Goal: Task Accomplishment & Management: Use online tool/utility

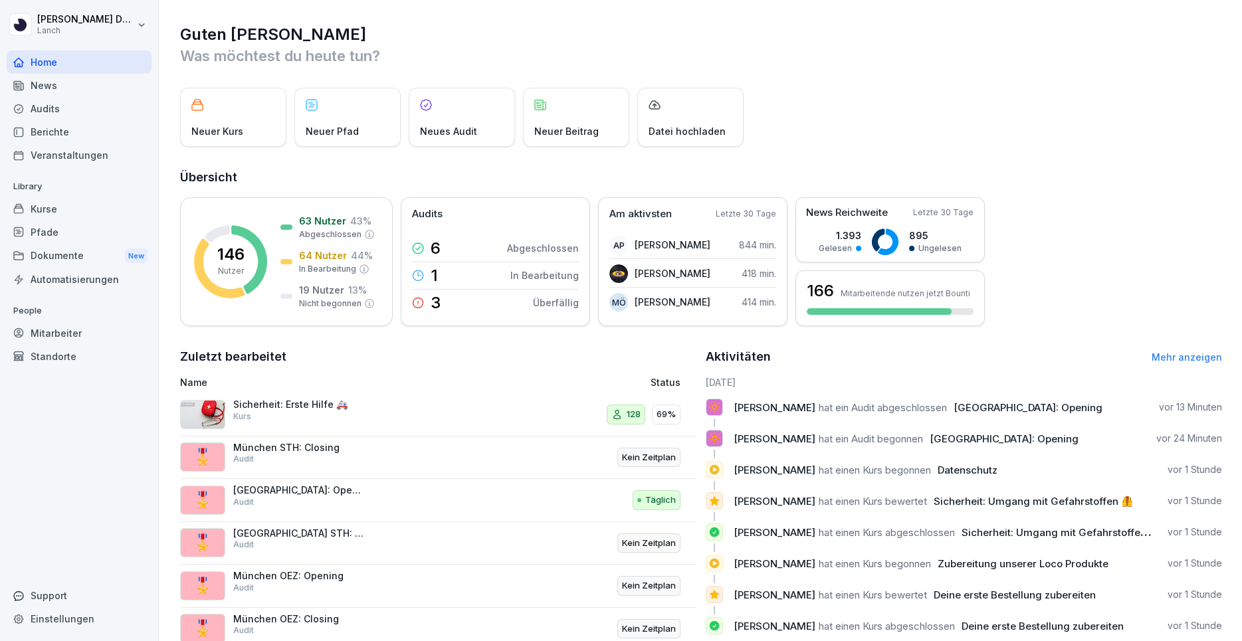
click at [98, 331] on div "Mitarbeiter" at bounding box center [79, 333] width 145 height 23
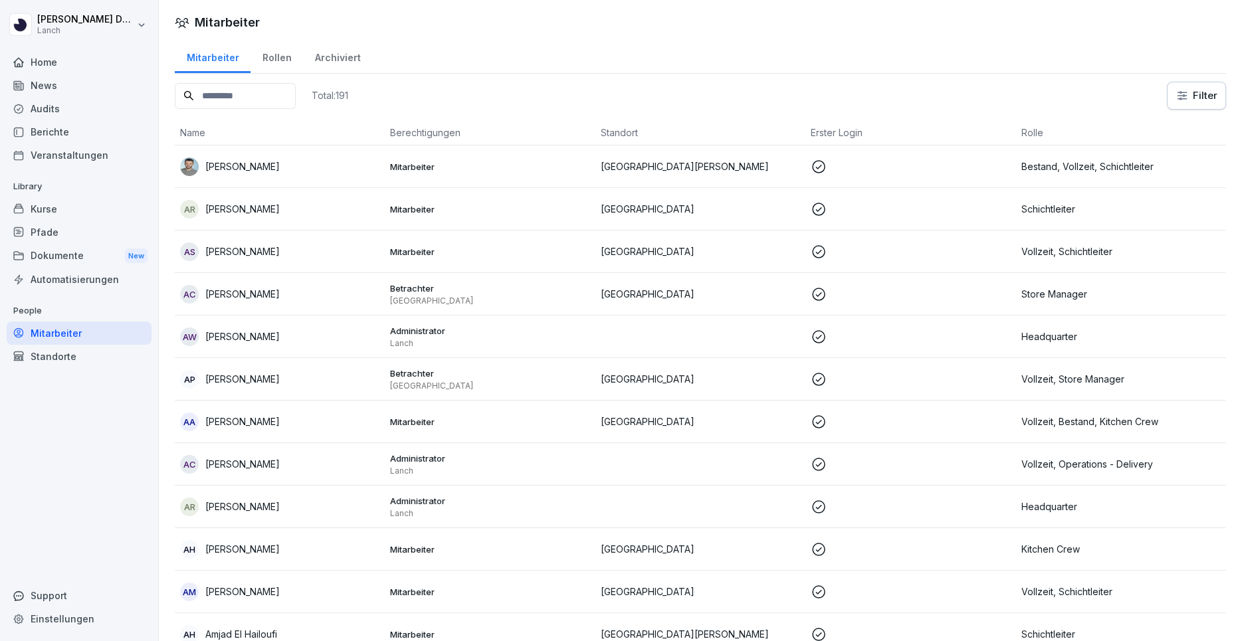
click at [254, 91] on input at bounding box center [235, 96] width 121 height 26
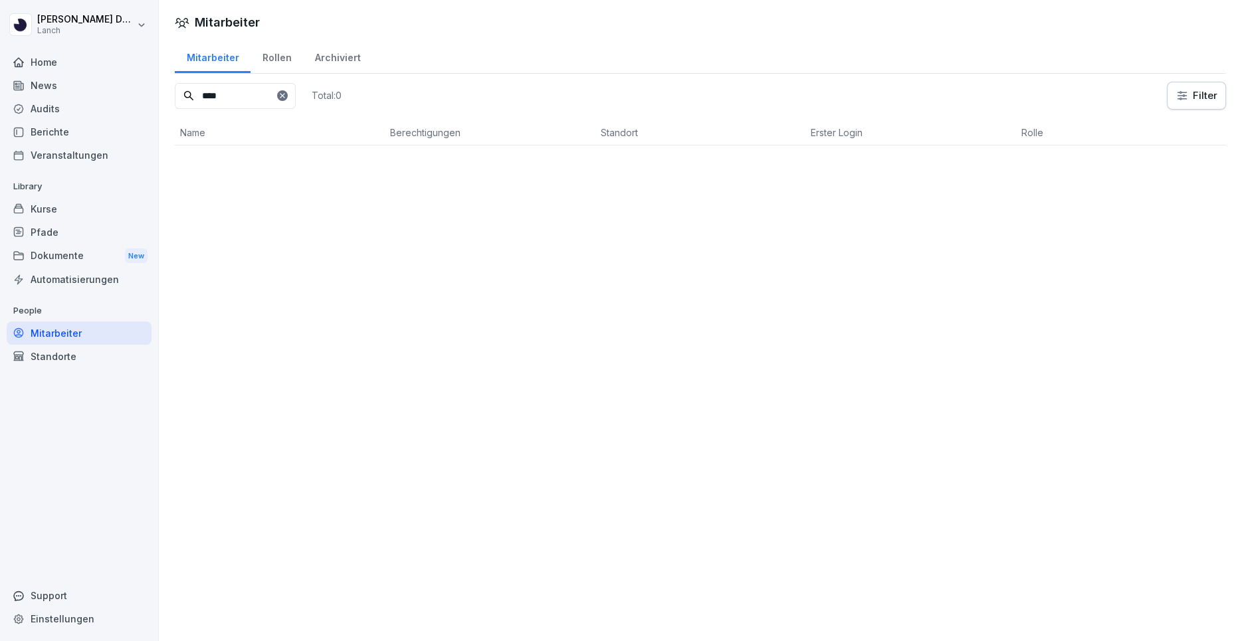
type input "****"
click at [286, 96] on icon at bounding box center [282, 96] width 8 height 8
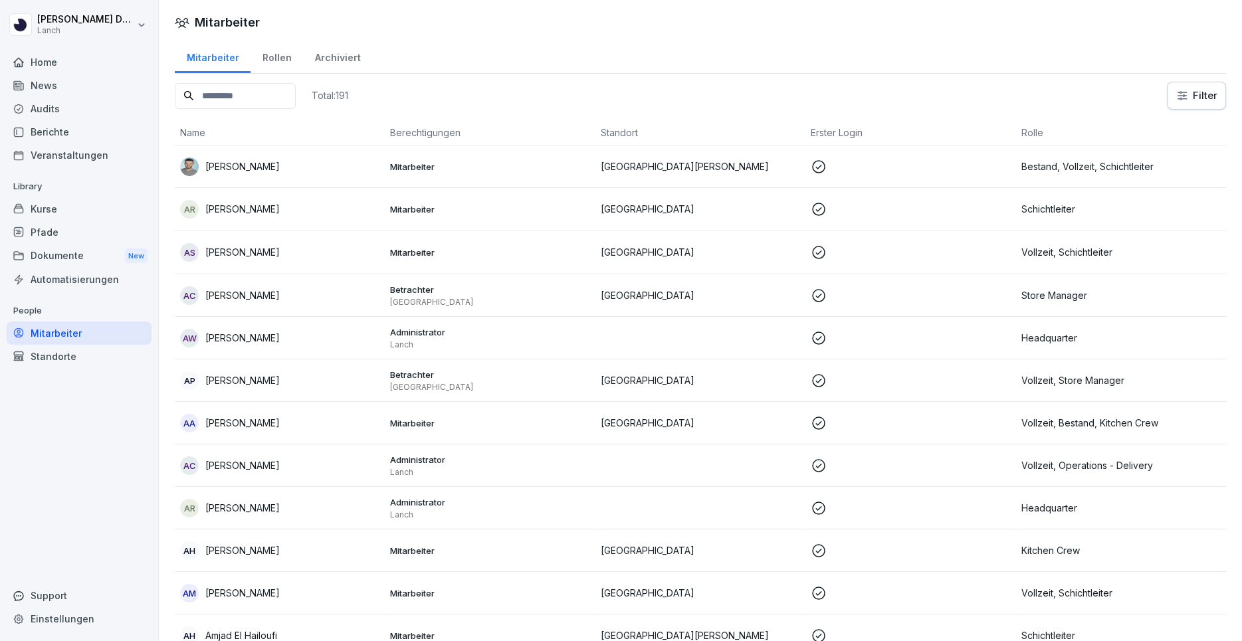
click at [68, 625] on div "Einstellungen" at bounding box center [79, 618] width 145 height 23
select select "**"
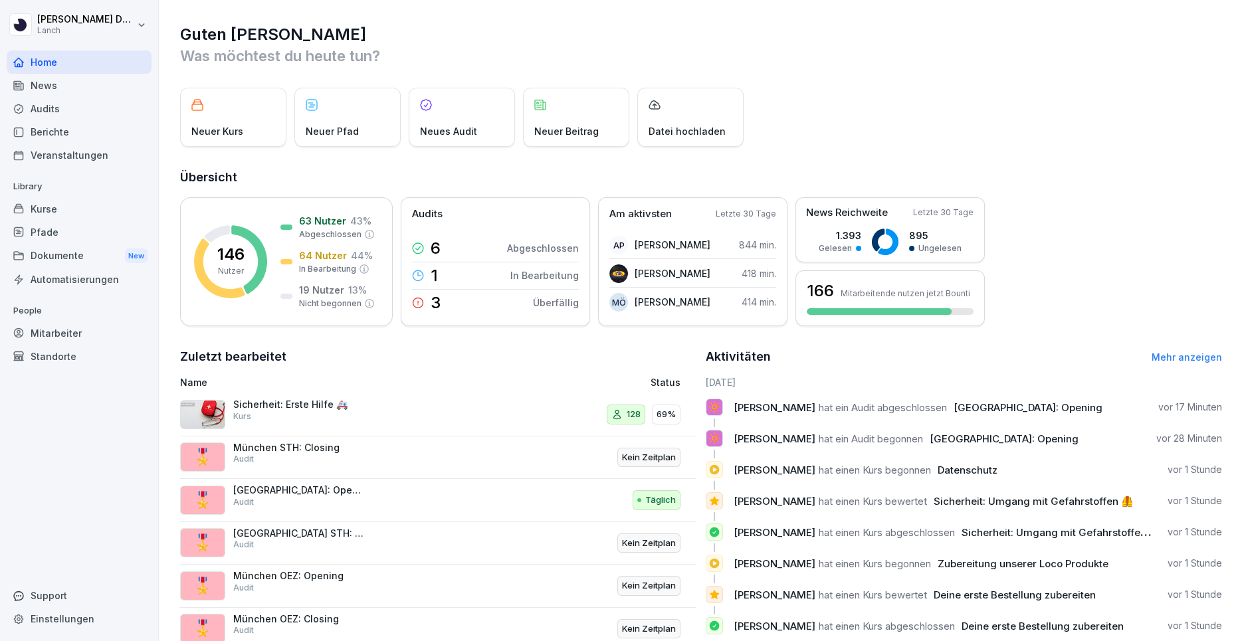
click at [80, 90] on div "News" at bounding box center [79, 85] width 145 height 23
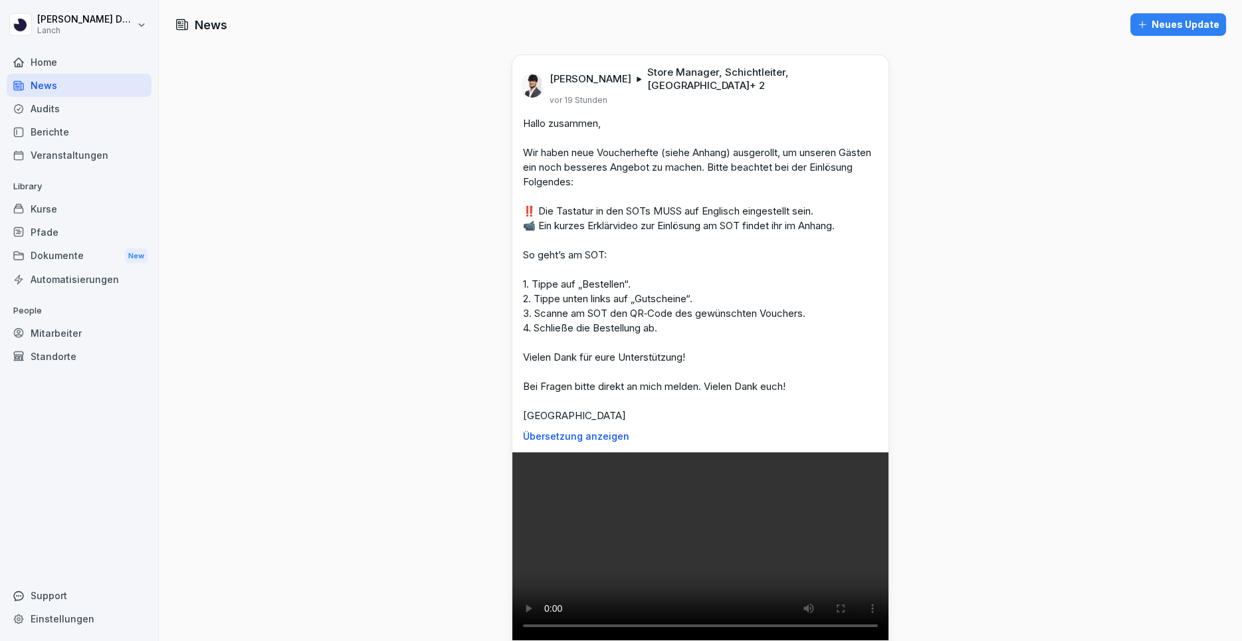
click at [1172, 30] on div "Neues Update" at bounding box center [1178, 24] width 82 height 15
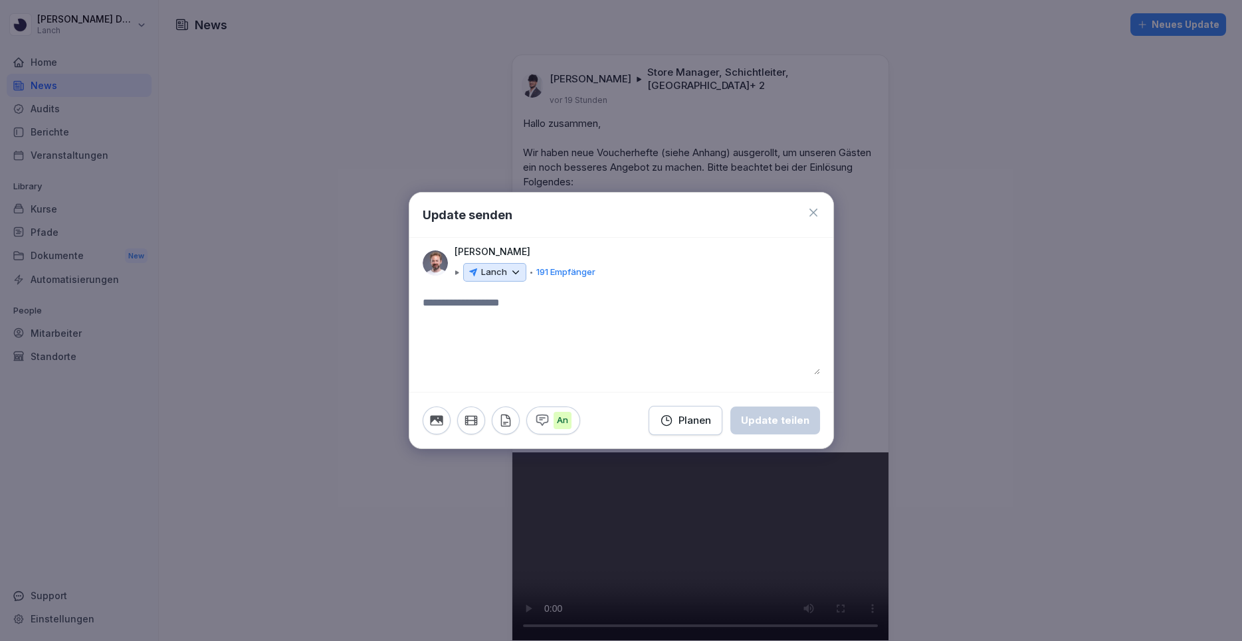
click at [510, 274] on icon at bounding box center [516, 273] width 12 height 12
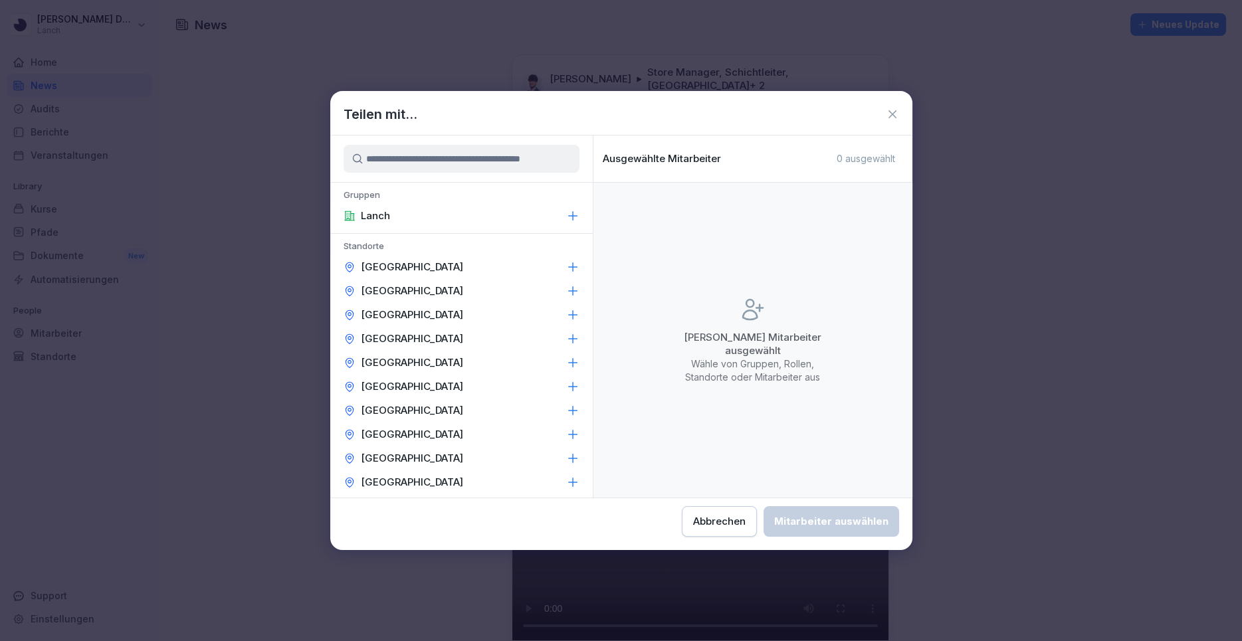
click at [891, 112] on icon at bounding box center [892, 114] width 13 height 13
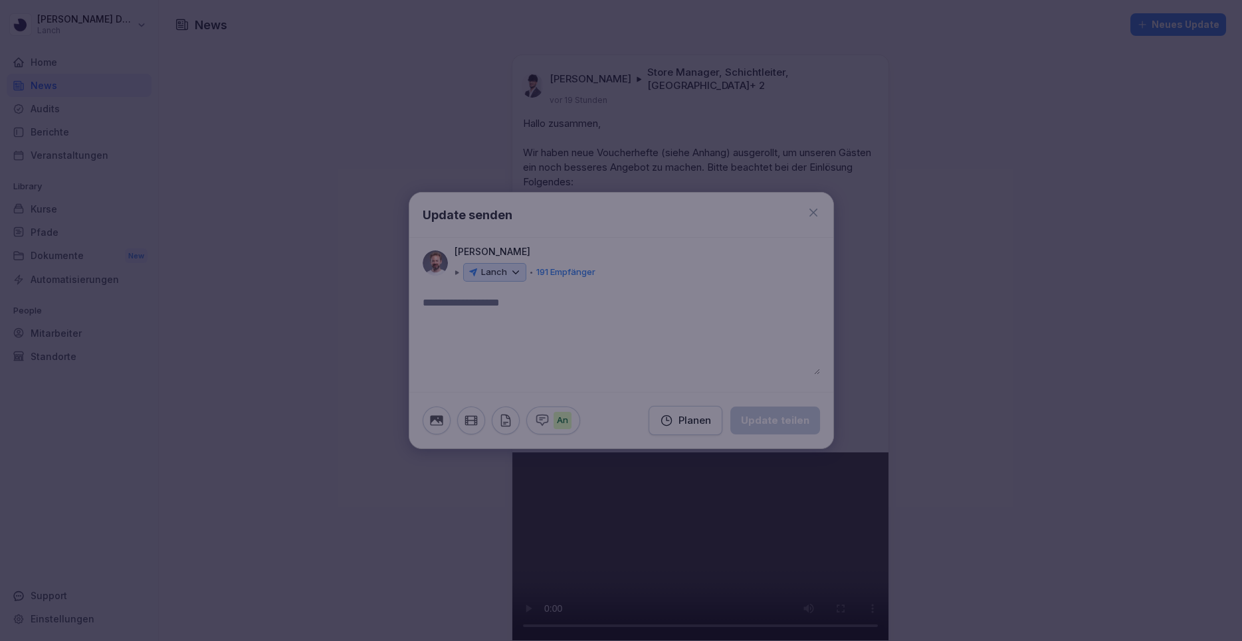
click at [891, 112] on icon at bounding box center [891, 114] width 13 height 13
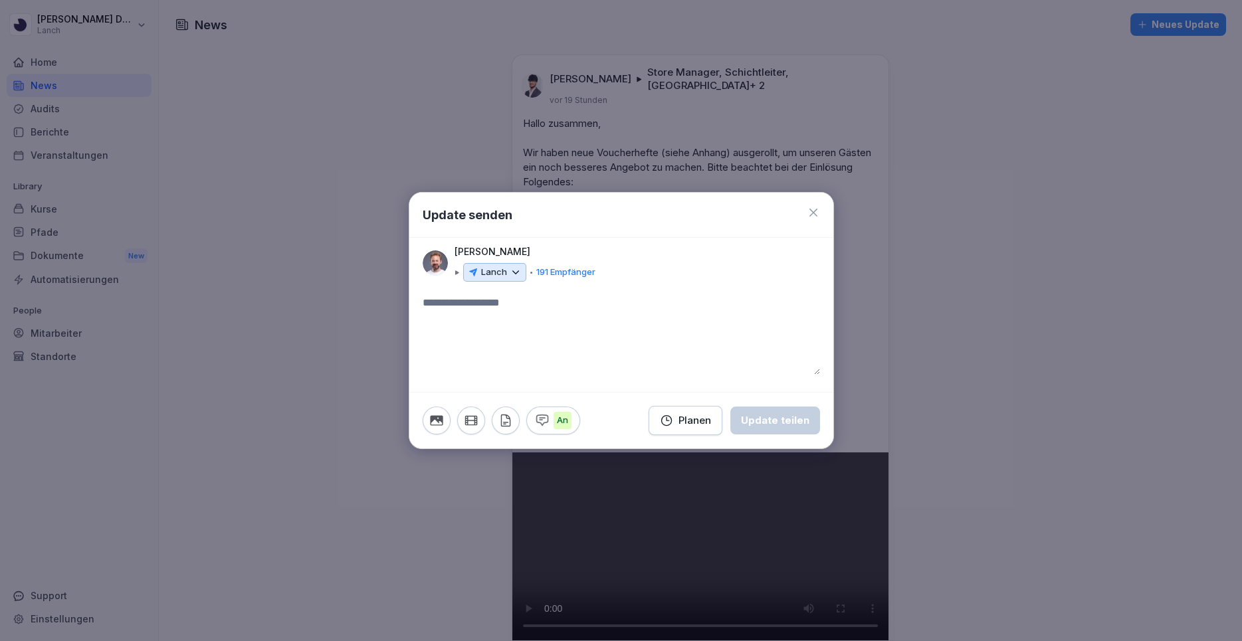
click at [515, 271] on icon at bounding box center [516, 273] width 12 height 12
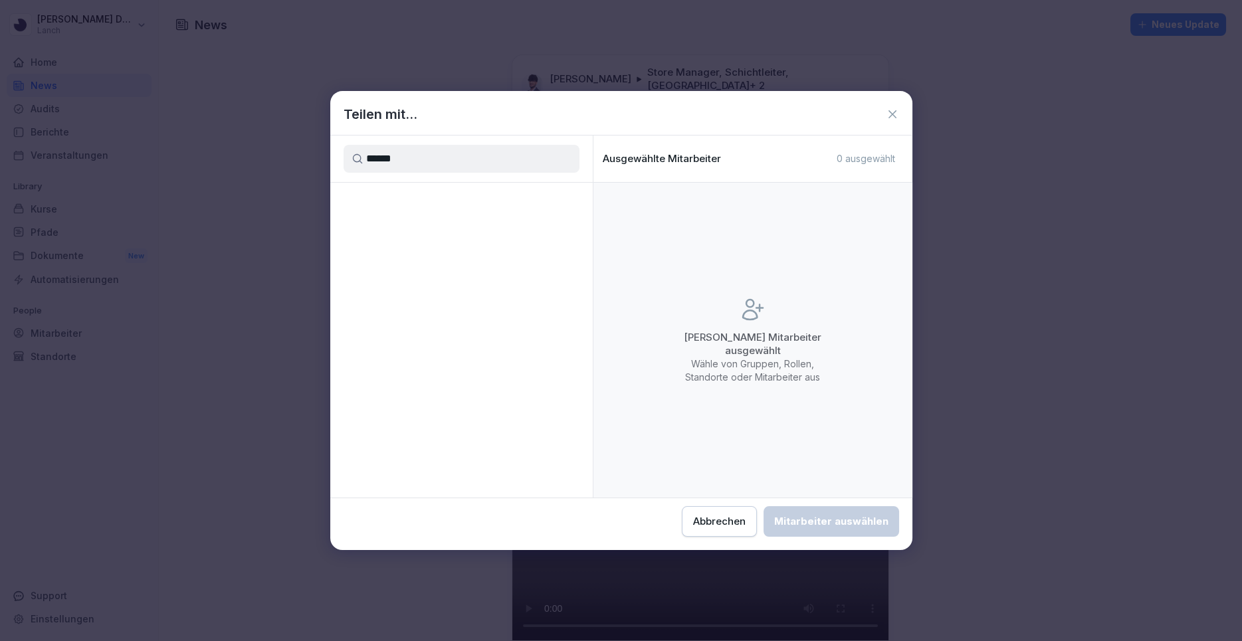
type input "******"
click at [891, 114] on icon at bounding box center [893, 114] width 8 height 8
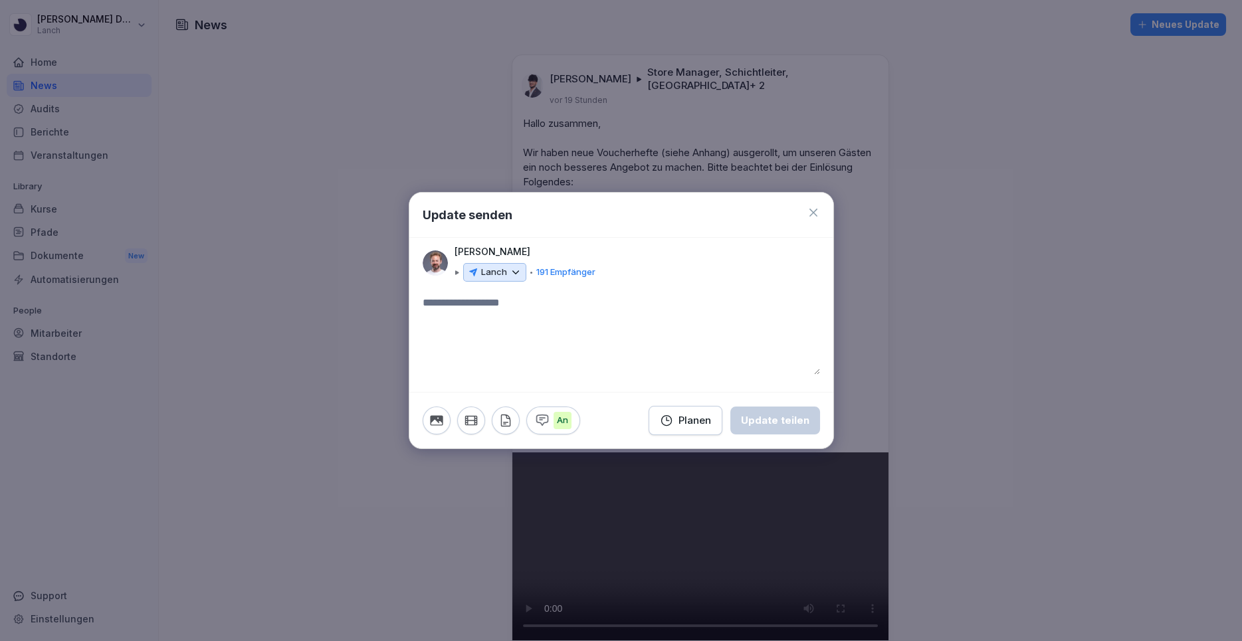
click at [475, 272] on icon at bounding box center [473, 273] width 8 height 8
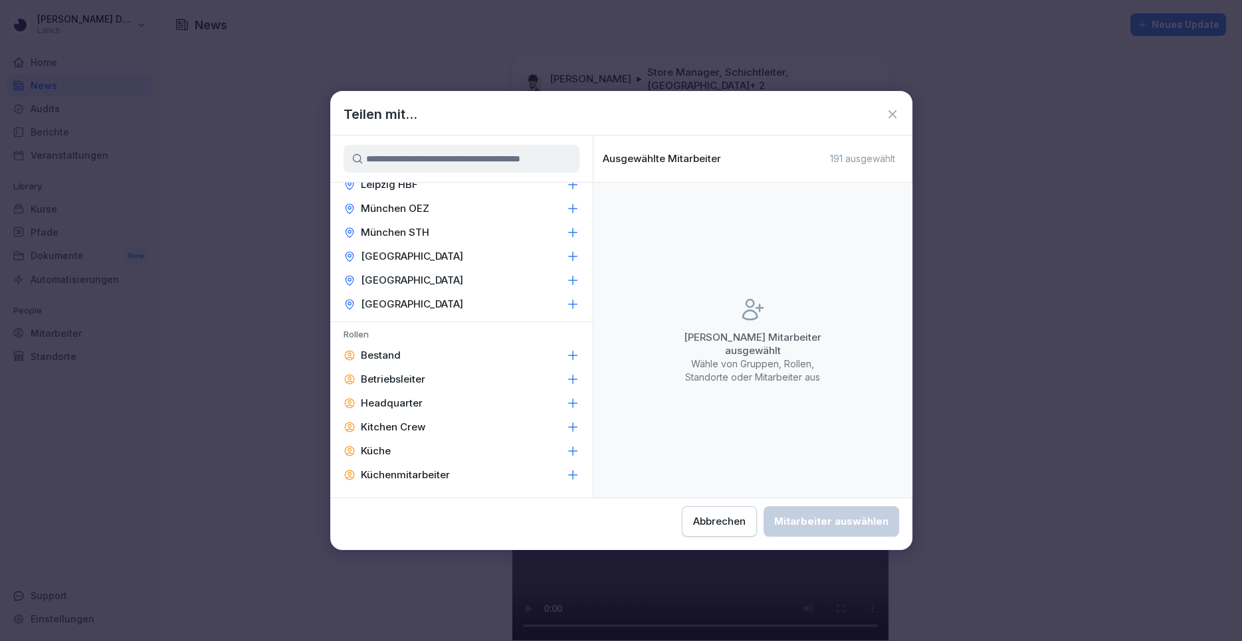
scroll to position [370, 0]
click at [572, 378] on icon at bounding box center [572, 380] width 9 height 9
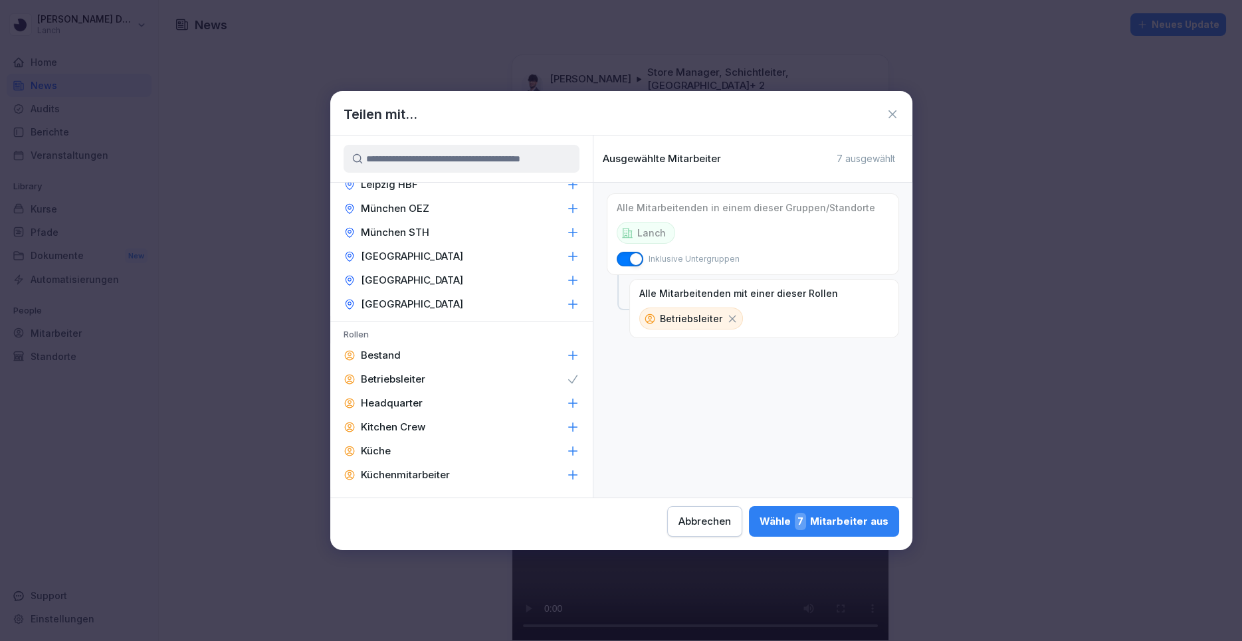
scroll to position [461, 0]
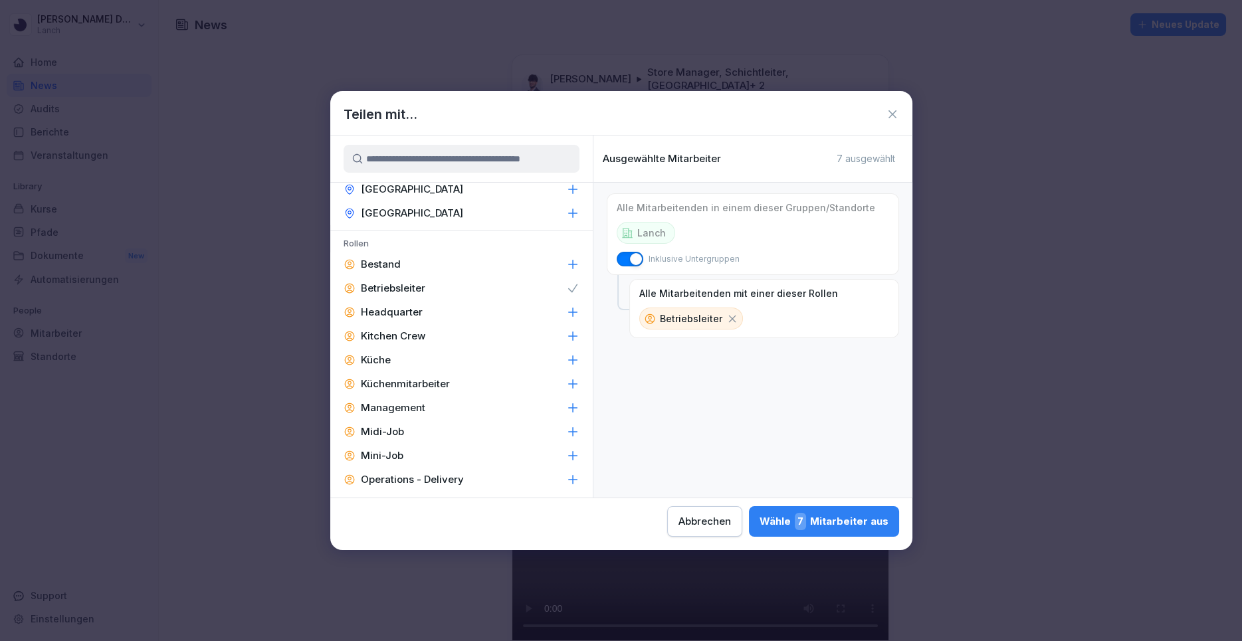
click at [572, 404] on icon at bounding box center [572, 408] width 9 height 9
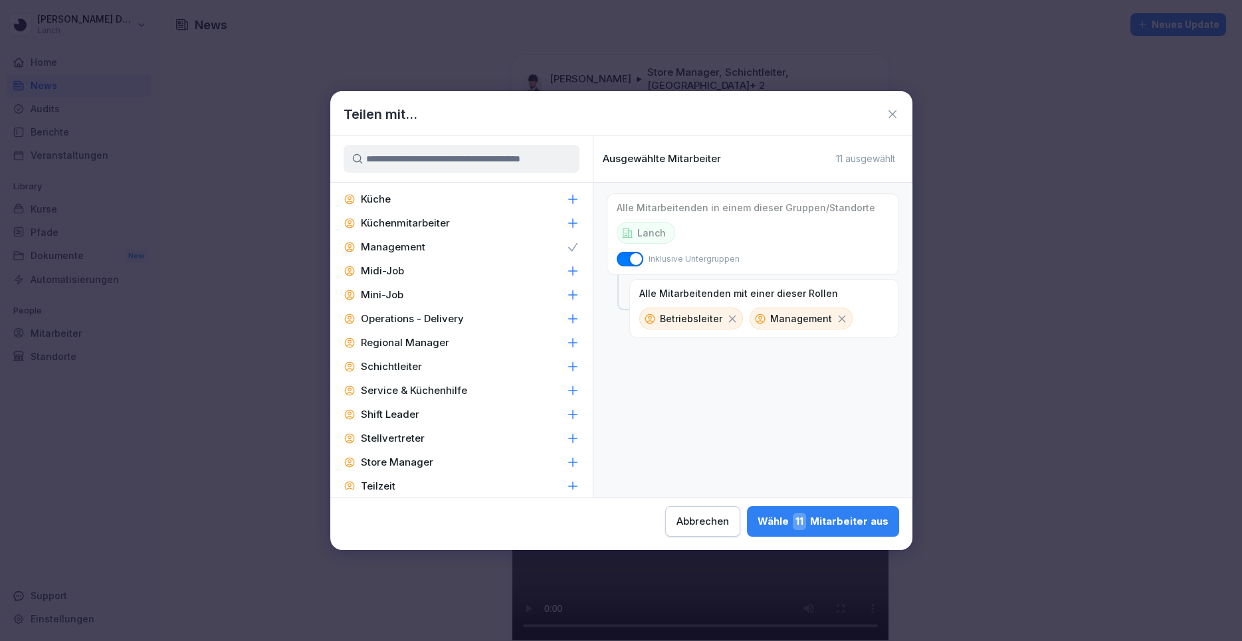
scroll to position [631, 0]
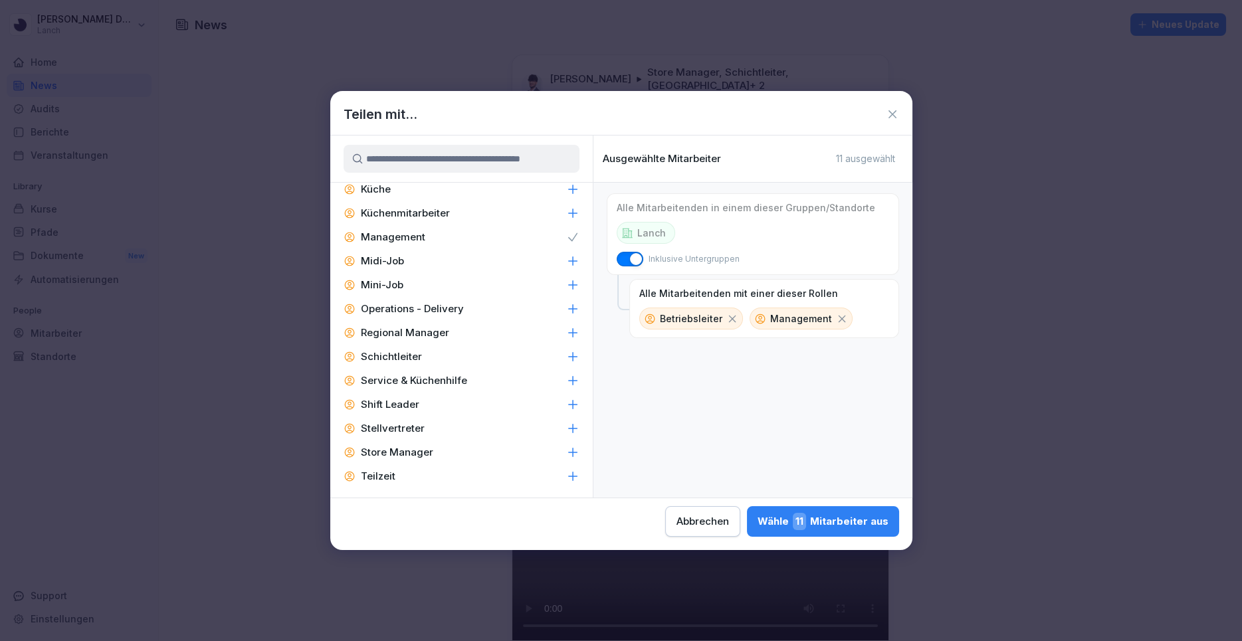
click at [575, 443] on div "Store Manager" at bounding box center [461, 453] width 263 height 24
click at [769, 528] on div "Wähle 23 Mitarbeiter aus" at bounding box center [821, 521] width 135 height 17
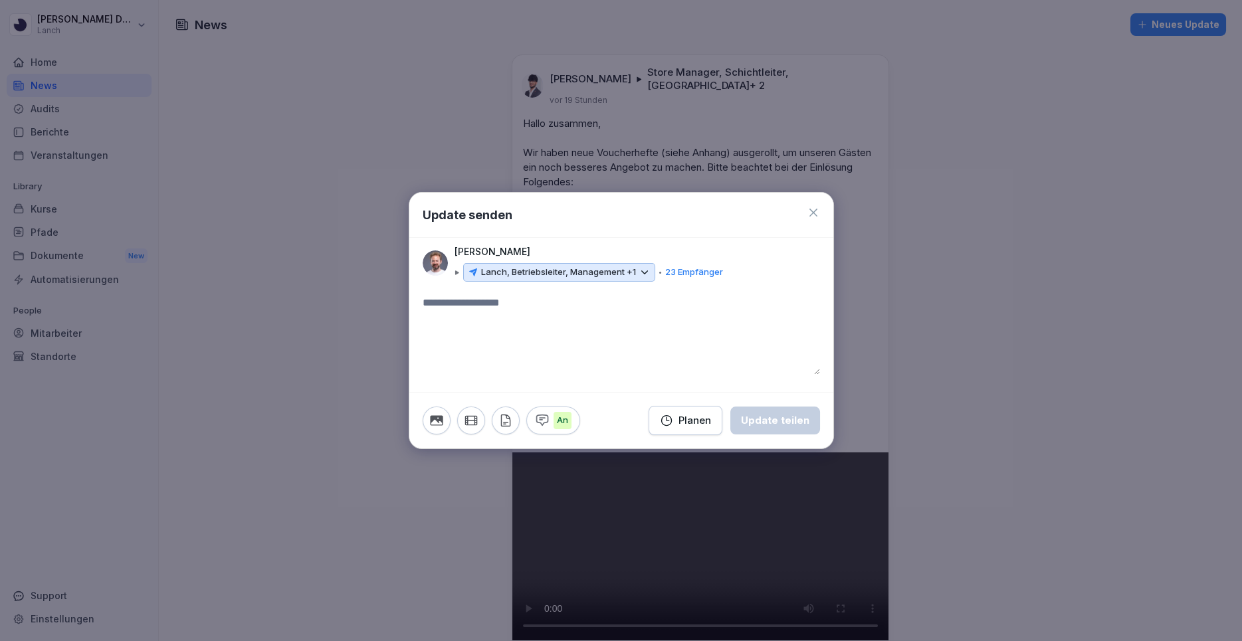
click at [701, 426] on div "Planen" at bounding box center [685, 420] width 51 height 15
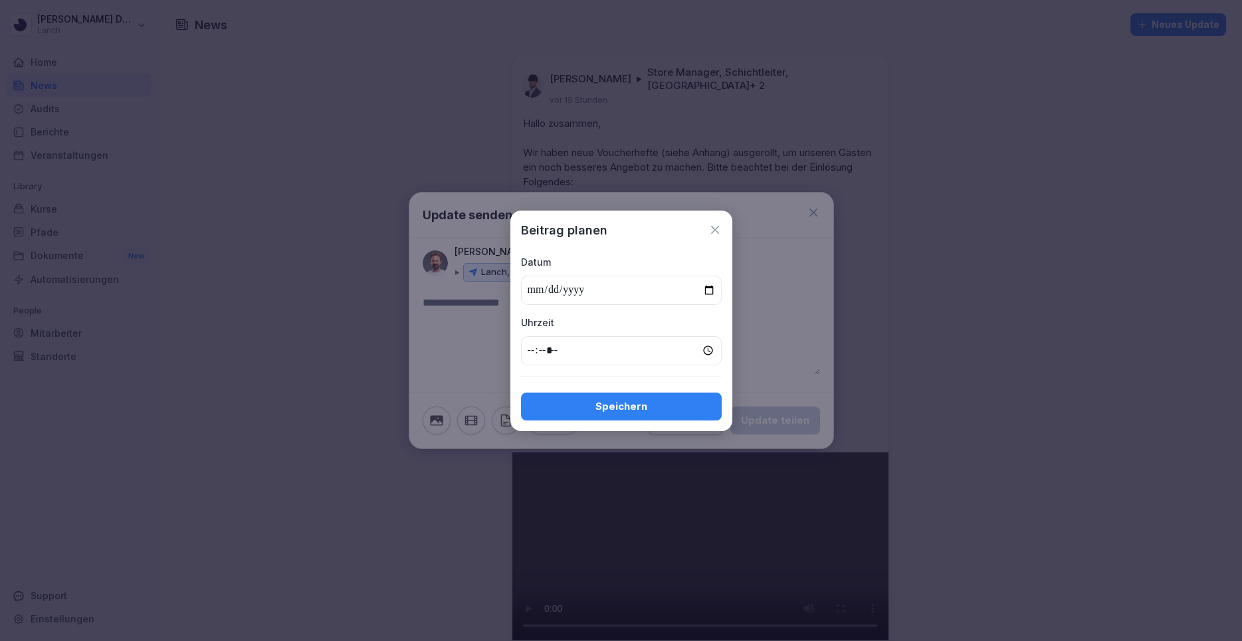
click at [712, 227] on icon at bounding box center [714, 229] width 13 height 13
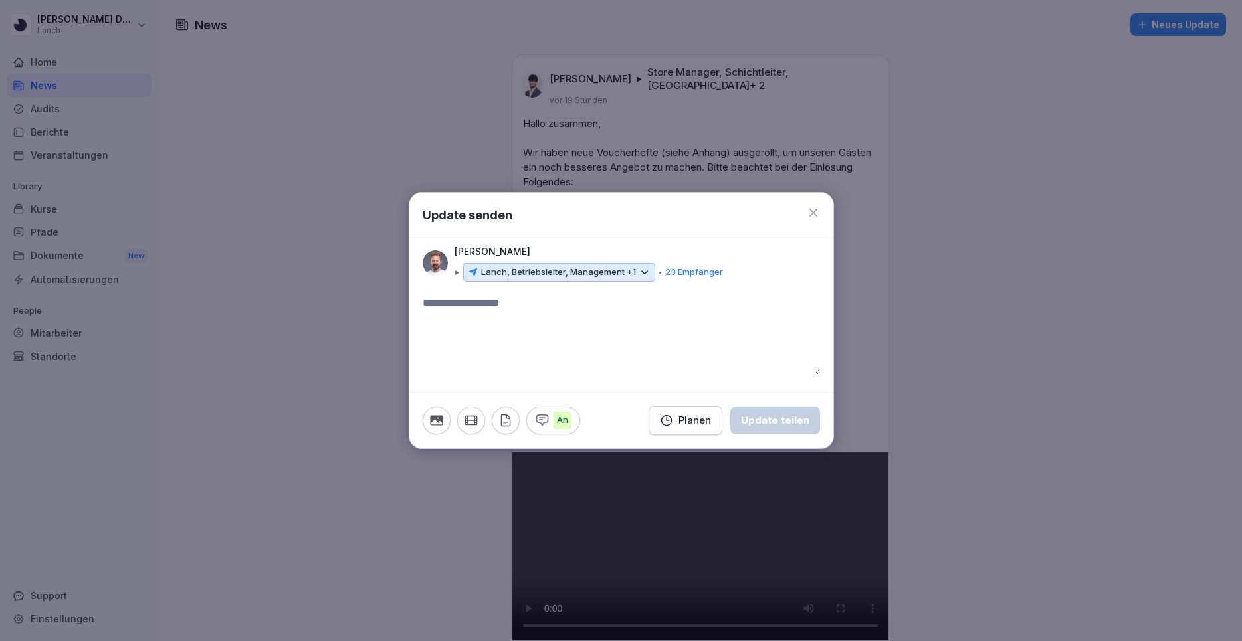
click at [813, 211] on icon at bounding box center [813, 212] width 13 height 13
